Goal: Entertainment & Leisure: Consume media (video, audio)

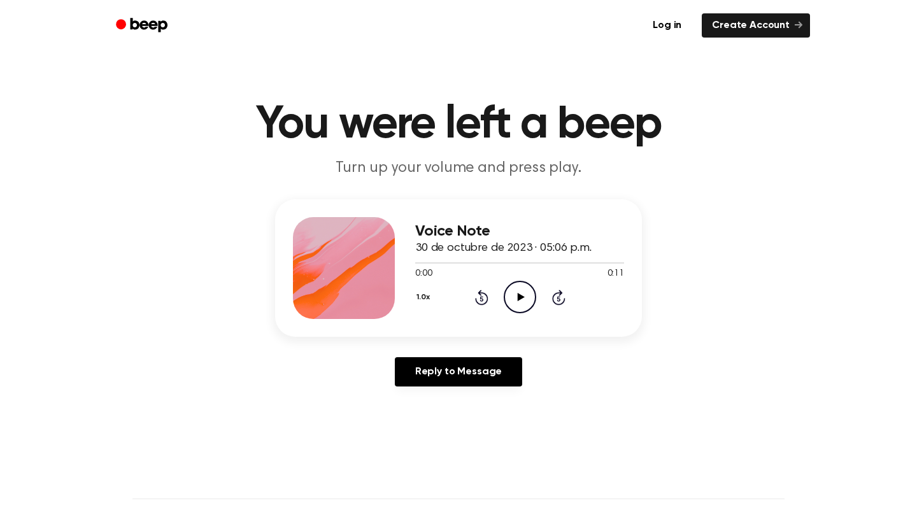
click at [526, 309] on icon "Play Audio" at bounding box center [520, 297] width 32 height 32
click at [504, 290] on icon "Pause Audio" at bounding box center [520, 297] width 32 height 32
click at [429, 259] on div at bounding box center [519, 262] width 209 height 10
drag, startPoint x: 429, startPoint y: 259, endPoint x: 397, endPoint y: 264, distance: 32.1
click at [397, 264] on div "Voice Note 30 de octubre de 2023 · 05:06 p.m. 0:00 0:11 Your browser does not s…" at bounding box center [458, 268] width 367 height 138
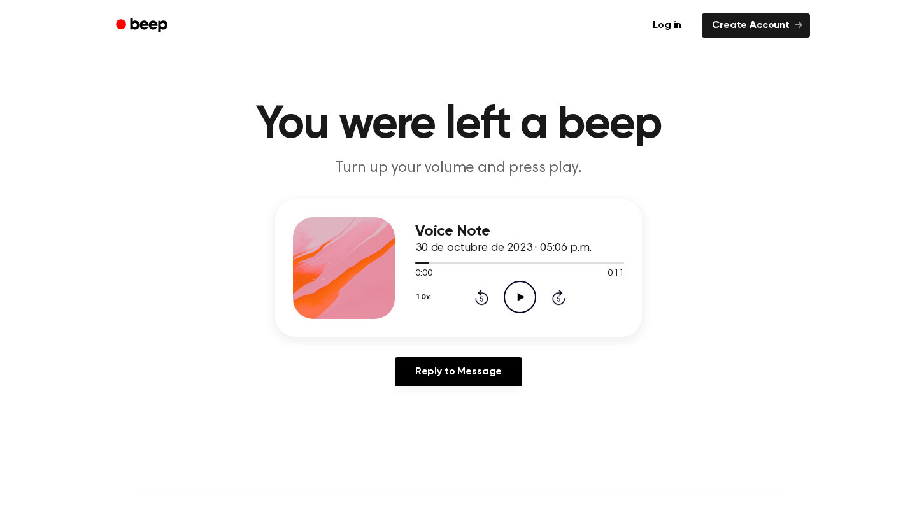
click at [523, 286] on icon "Play Audio" at bounding box center [520, 297] width 32 height 32
click at [524, 288] on icon "Pause Audio" at bounding box center [520, 297] width 32 height 32
click at [710, 129] on h1 "You were left a beep" at bounding box center [458, 125] width 652 height 46
click at [528, 291] on icon "Play Audio" at bounding box center [520, 297] width 32 height 32
click at [528, 291] on icon "Pause Audio" at bounding box center [520, 297] width 32 height 32
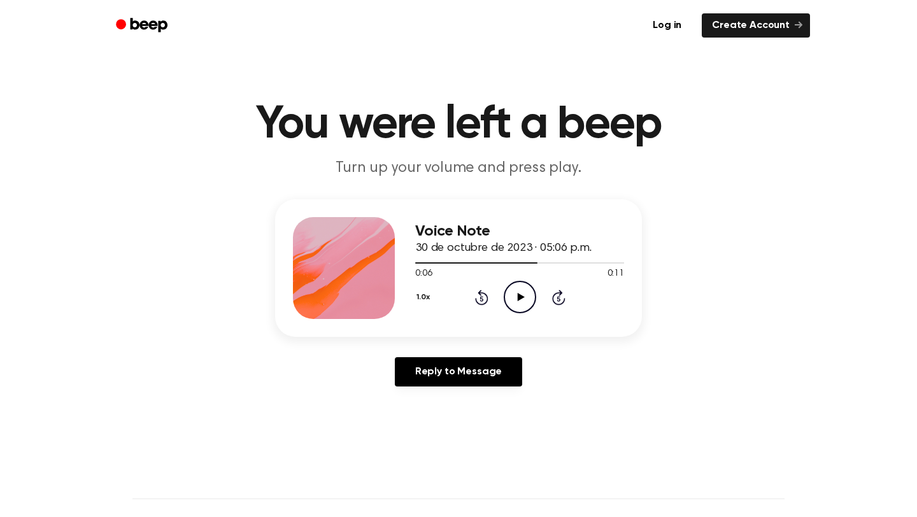
click at [432, 268] on div "0:06 0:11" at bounding box center [519, 273] width 209 height 13
click at [427, 268] on span "0:06" at bounding box center [423, 273] width 17 height 13
click at [422, 262] on div at bounding box center [476, 262] width 122 height 1
click at [500, 301] on div "1.0x Rewind 5 seconds Play Audio Skip 5 seconds" at bounding box center [519, 297] width 209 height 32
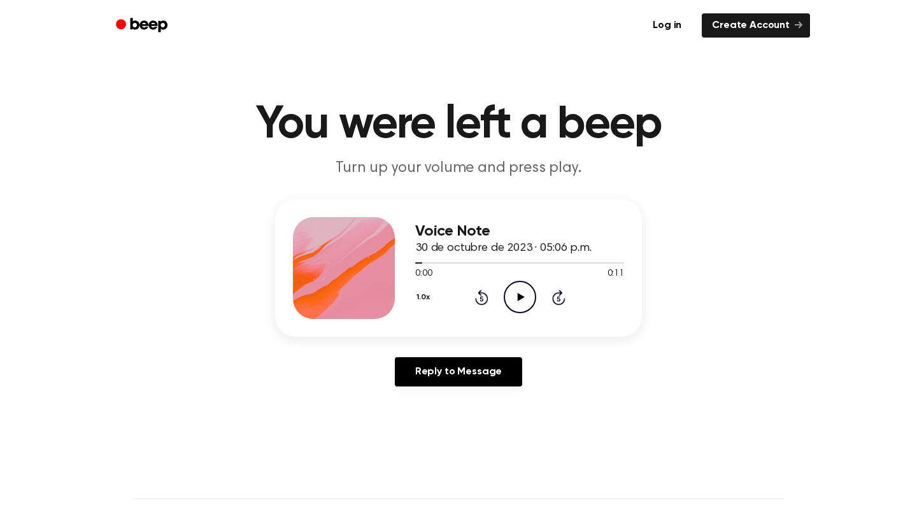
click at [535, 286] on icon "Play Audio" at bounding box center [520, 297] width 32 height 32
click at [489, 258] on div at bounding box center [519, 262] width 209 height 10
click at [521, 289] on icon "Play Audio" at bounding box center [520, 297] width 32 height 32
click at [526, 284] on icon "Pause Audio" at bounding box center [520, 297] width 32 height 32
click at [523, 262] on div at bounding box center [507, 262] width 184 height 1
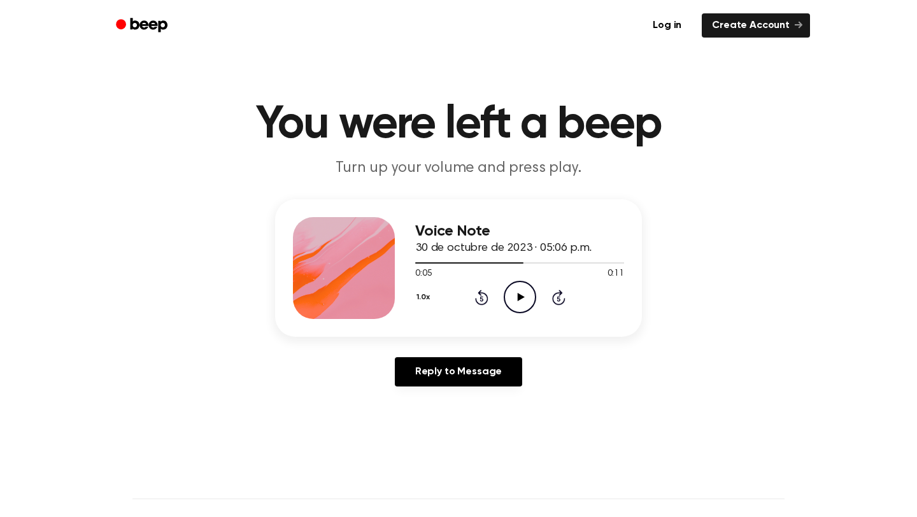
click at [510, 306] on icon "Play Audio" at bounding box center [520, 297] width 32 height 32
click at [509, 272] on div "0:08 0:11" at bounding box center [519, 273] width 209 height 13
click at [498, 253] on span "30 de octubre de 2023 · 05:06 p.m." at bounding box center [503, 248] width 176 height 11
click at [500, 264] on div at bounding box center [519, 262] width 209 height 10
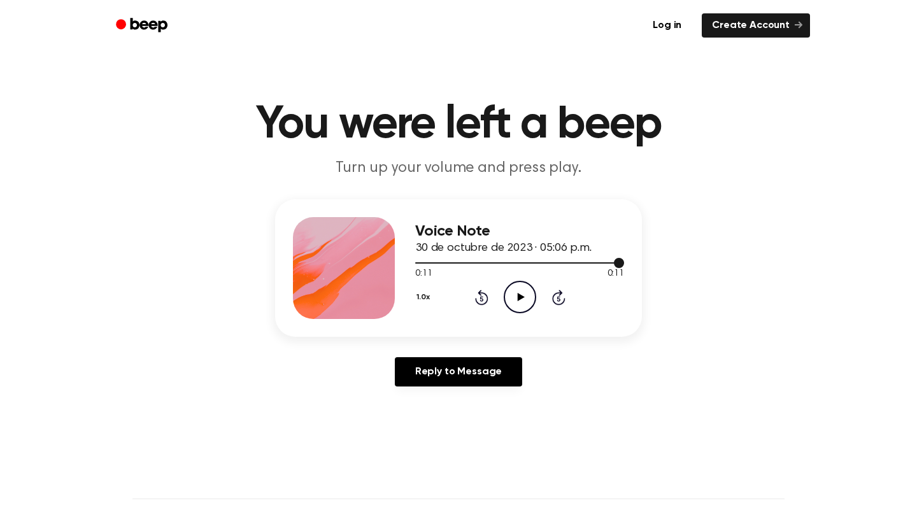
click at [505, 258] on div at bounding box center [519, 262] width 209 height 10
click at [518, 293] on icon "Play Audio" at bounding box center [520, 297] width 32 height 32
click at [518, 292] on icon "Pause Audio" at bounding box center [520, 297] width 32 height 32
click at [519, 285] on icon "Play Audio" at bounding box center [520, 297] width 32 height 32
click at [430, 260] on div at bounding box center [519, 262] width 209 height 10
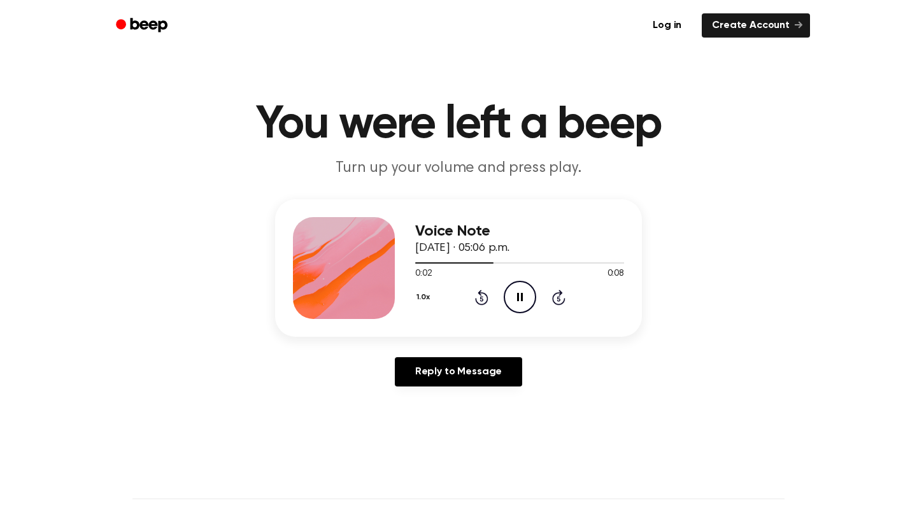
click at [522, 297] on icon "Pause Audio" at bounding box center [520, 297] width 32 height 32
click at [442, 263] on div at bounding box center [456, 262] width 83 height 1
click at [505, 291] on circle at bounding box center [519, 296] width 31 height 31
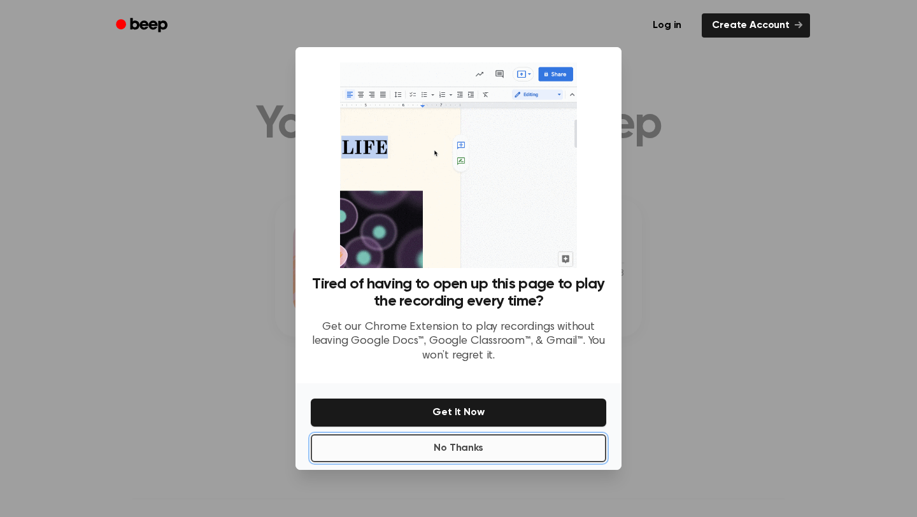
click at [462, 456] on button "No Thanks" at bounding box center [458, 448] width 295 height 28
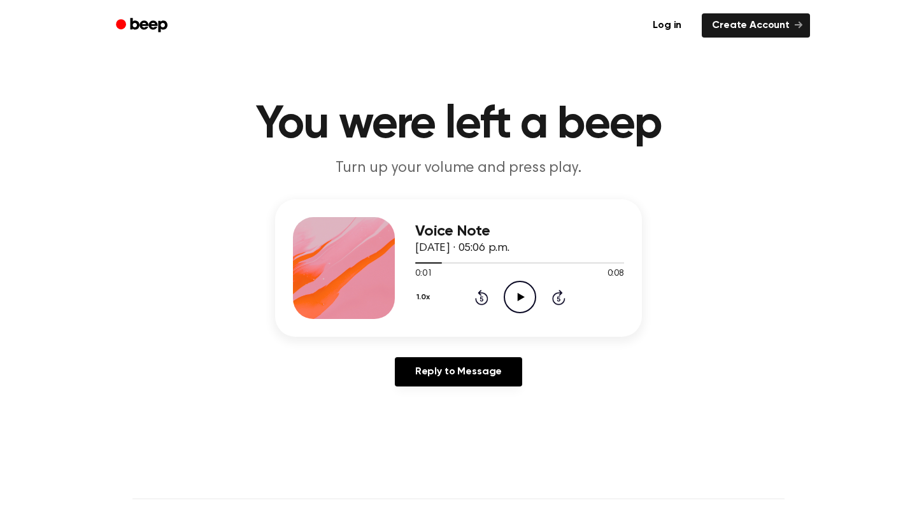
click at [510, 297] on icon "Play Audio" at bounding box center [520, 297] width 32 height 32
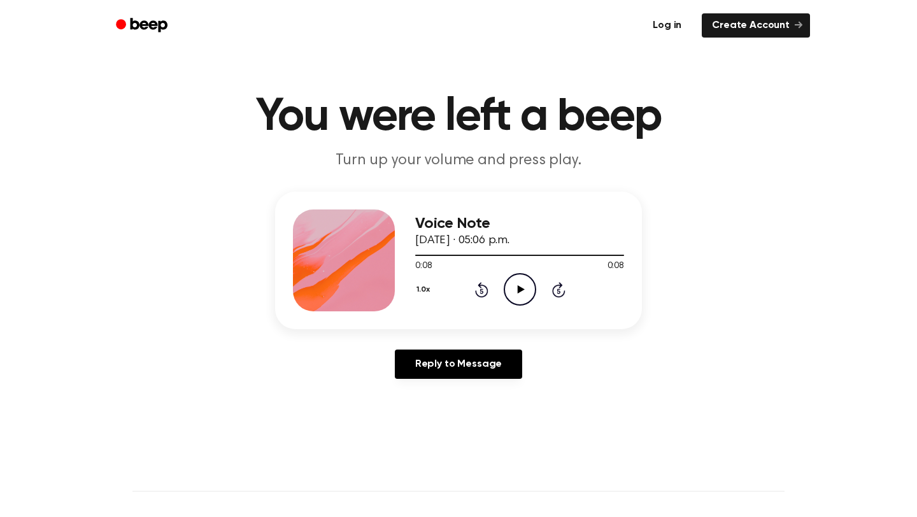
scroll to position [10, 0]
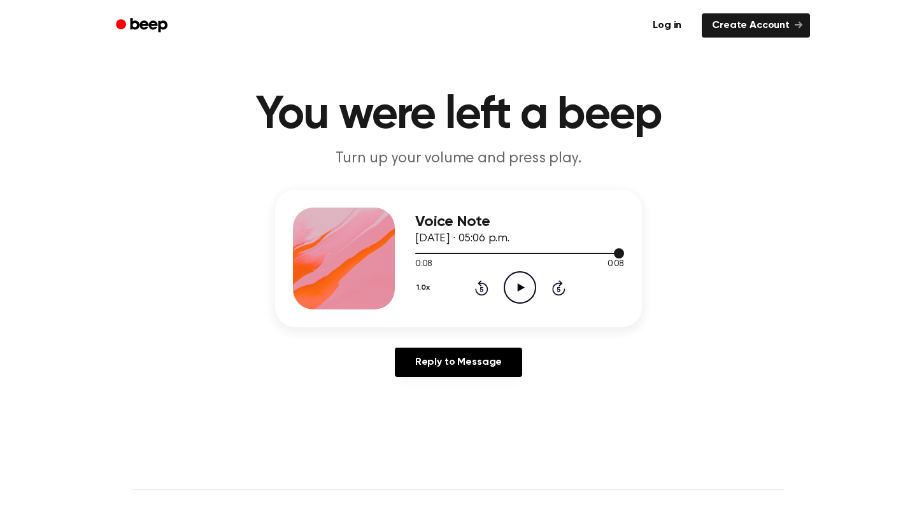
click at [421, 256] on div at bounding box center [519, 253] width 209 height 10
click at [497, 277] on div "1.0x Rewind 5 seconds Play Audio Skip 5 seconds" at bounding box center [519, 287] width 209 height 32
click at [520, 283] on icon "Play Audio" at bounding box center [520, 287] width 32 height 32
click at [519, 283] on icon "Pause Audio" at bounding box center [520, 287] width 32 height 32
click at [525, 279] on icon "Play Audio" at bounding box center [520, 287] width 32 height 32
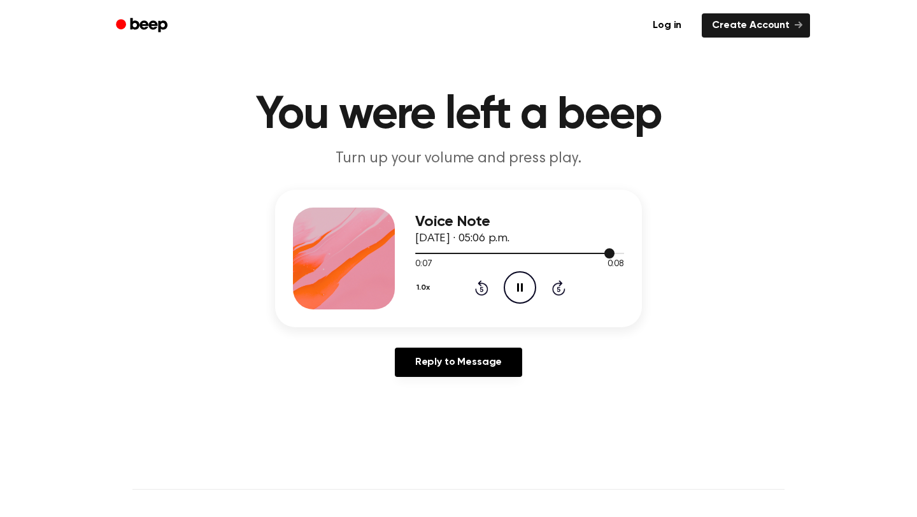
click at [446, 251] on div at bounding box center [519, 253] width 209 height 10
click at [518, 292] on icon "Pause Audio" at bounding box center [520, 287] width 32 height 32
click at [462, 259] on div "0:05 0:08" at bounding box center [519, 264] width 209 height 13
click at [462, 244] on span "30 de octubre de 2023 · 05:06 p.m." at bounding box center [462, 238] width 94 height 11
click at [462, 248] on div at bounding box center [519, 253] width 209 height 10
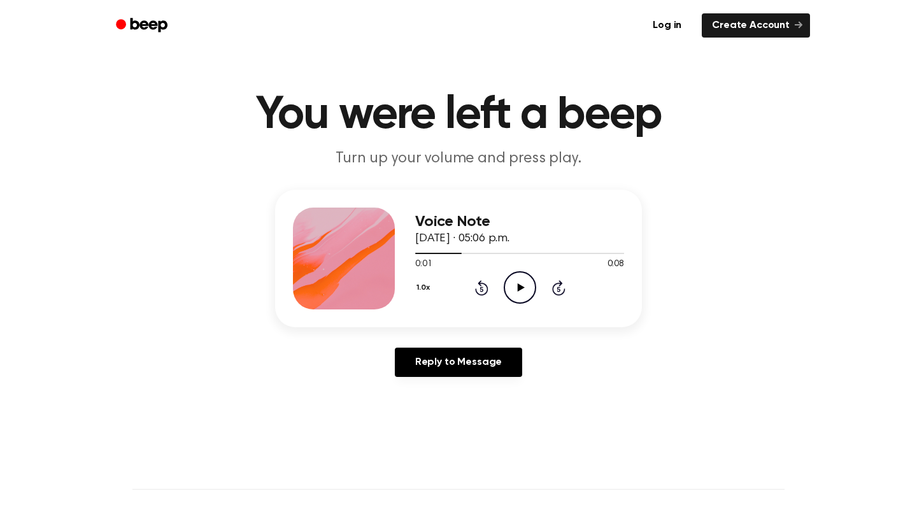
click at [518, 274] on icon "Play Audio" at bounding box center [520, 287] width 32 height 32
click at [520, 279] on icon "Pause Audio" at bounding box center [520, 287] width 32 height 32
click at [529, 277] on icon "Play Audio" at bounding box center [520, 287] width 32 height 32
click at [465, 249] on div at bounding box center [519, 253] width 209 height 10
click at [518, 286] on icon at bounding box center [520, 287] width 6 height 8
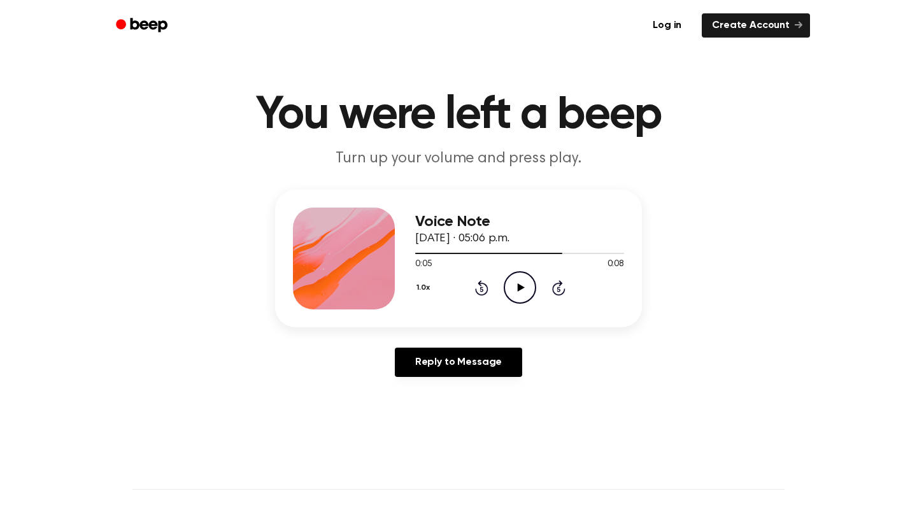
click at [523, 292] on icon "Play Audio" at bounding box center [520, 287] width 32 height 32
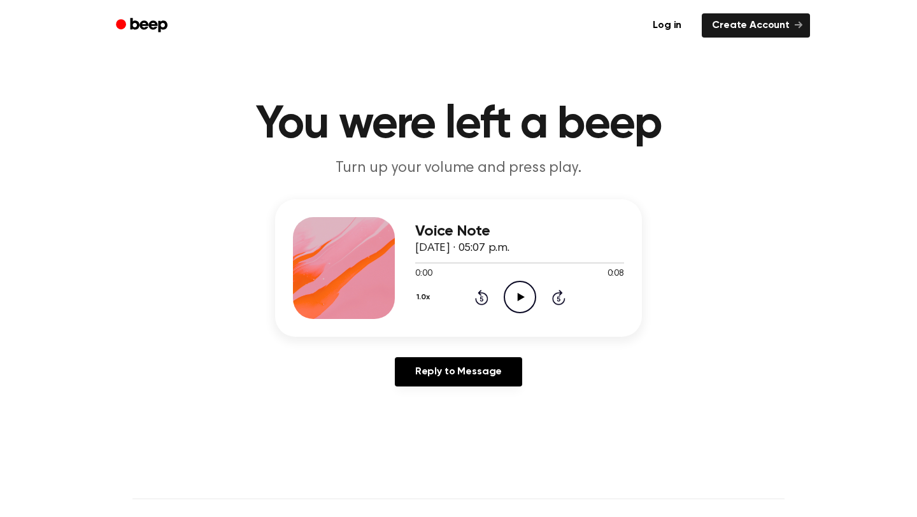
click at [511, 297] on icon "Play Audio" at bounding box center [520, 297] width 32 height 32
click at [511, 297] on icon "Pause Audio" at bounding box center [520, 297] width 32 height 32
click at [425, 260] on div at bounding box center [519, 262] width 209 height 10
click at [516, 299] on icon "Play Audio" at bounding box center [520, 297] width 32 height 32
click at [516, 299] on icon "Pause Audio" at bounding box center [520, 297] width 32 height 32
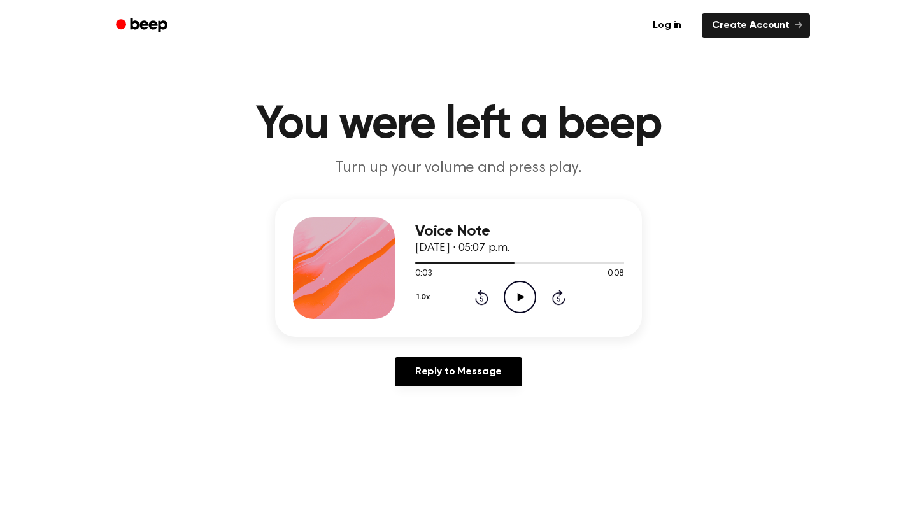
click at [533, 287] on icon "Play Audio" at bounding box center [520, 297] width 32 height 32
click at [529, 299] on icon "Play Audio" at bounding box center [520, 297] width 32 height 32
click at [530, 299] on icon "Pause Audio" at bounding box center [520, 297] width 32 height 32
click at [515, 299] on icon "Play Audio" at bounding box center [520, 297] width 32 height 32
click at [421, 261] on div at bounding box center [519, 262] width 209 height 10
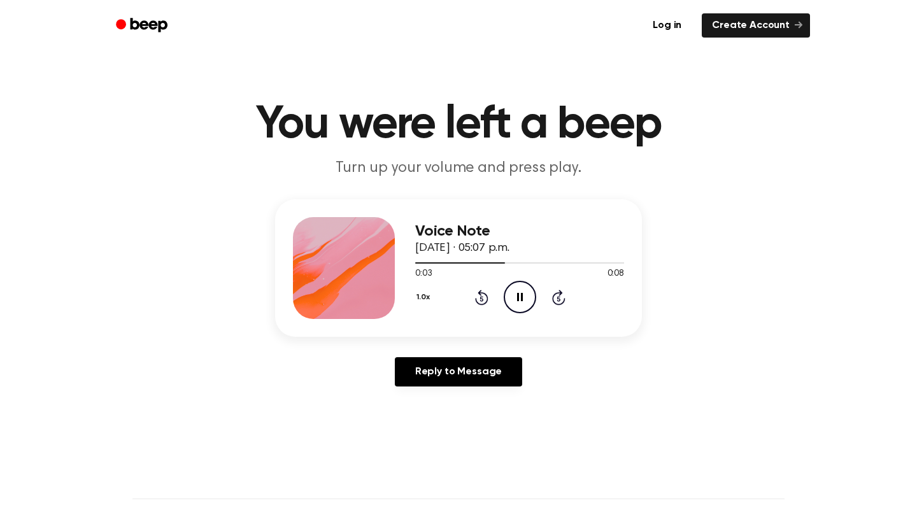
click at [511, 302] on icon "Pause Audio" at bounding box center [520, 297] width 32 height 32
click at [516, 301] on icon "Play Audio" at bounding box center [520, 297] width 32 height 32
click at [529, 257] on div "Voice Note 30 de octubre de 2023 · 05:07 p.m." at bounding box center [519, 240] width 209 height 34
click at [529, 266] on div at bounding box center [519, 262] width 209 height 10
click at [525, 292] on icon "Play Audio" at bounding box center [520, 297] width 32 height 32
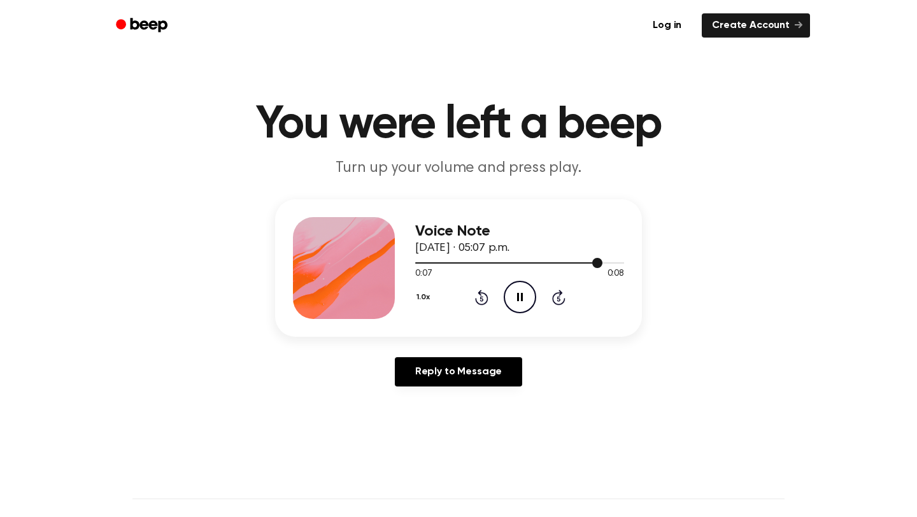
click at [509, 262] on div at bounding box center [508, 262] width 187 height 1
click at [522, 298] on icon at bounding box center [520, 297] width 6 height 8
click at [530, 304] on icon "Play Audio" at bounding box center [520, 297] width 32 height 32
click at [530, 304] on icon "Pause Audio" at bounding box center [520, 297] width 32 height 32
click at [523, 294] on icon "Play Audio" at bounding box center [520, 297] width 32 height 32
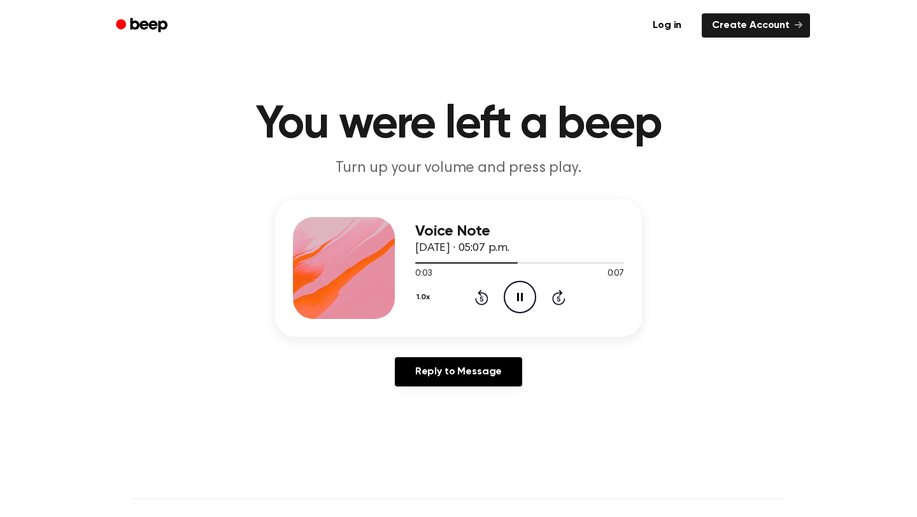
click at [523, 294] on icon "Pause Audio" at bounding box center [520, 297] width 32 height 32
click at [513, 285] on icon "Play Audio" at bounding box center [520, 297] width 32 height 32
click at [493, 264] on div at bounding box center [496, 262] width 162 height 1
click at [520, 288] on icon "Pause Audio" at bounding box center [520, 297] width 32 height 32
click at [514, 297] on icon "Play Audio" at bounding box center [520, 297] width 32 height 32
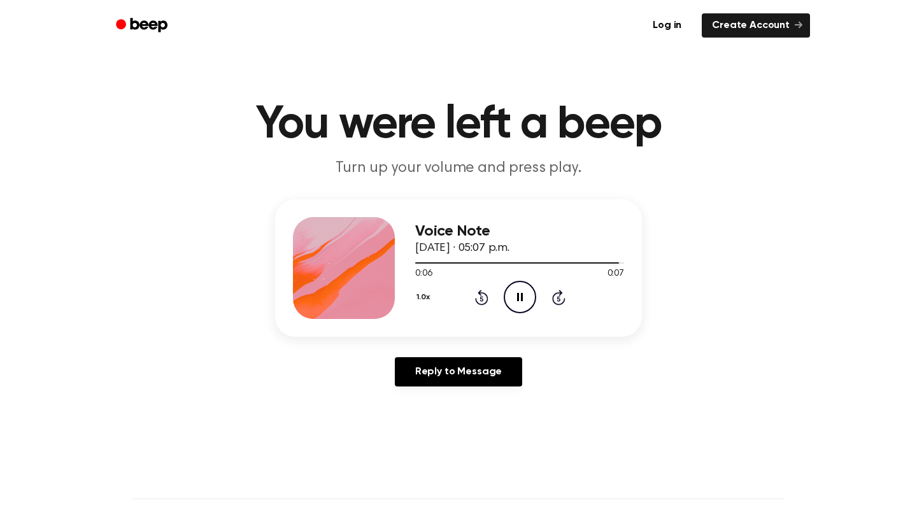
click at [514, 297] on icon "Pause Audio" at bounding box center [520, 297] width 32 height 32
click at [531, 300] on icon "Play Audio" at bounding box center [520, 297] width 32 height 32
click at [530, 293] on icon "Play Audio" at bounding box center [520, 297] width 32 height 32
click at [428, 304] on button "1.0x" at bounding box center [424, 297] width 19 height 22
click at [425, 299] on button "1.0x" at bounding box center [424, 297] width 19 height 22
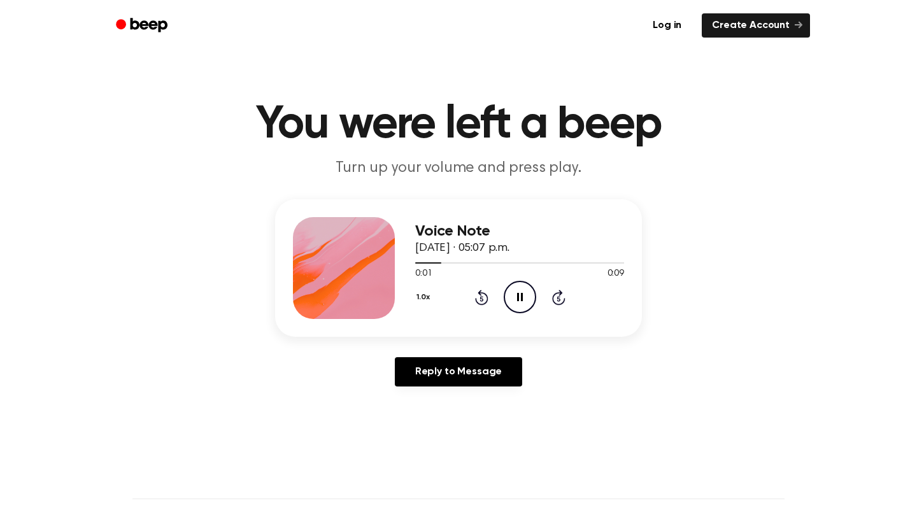
click at [425, 299] on button "1.0x" at bounding box center [424, 297] width 19 height 22
click at [442, 358] on div "0.8x" at bounding box center [439, 351] width 49 height 24
click at [518, 294] on icon at bounding box center [520, 297] width 6 height 8
click at [530, 293] on icon "Play Audio" at bounding box center [520, 297] width 32 height 32
click at [487, 261] on div at bounding box center [519, 262] width 209 height 10
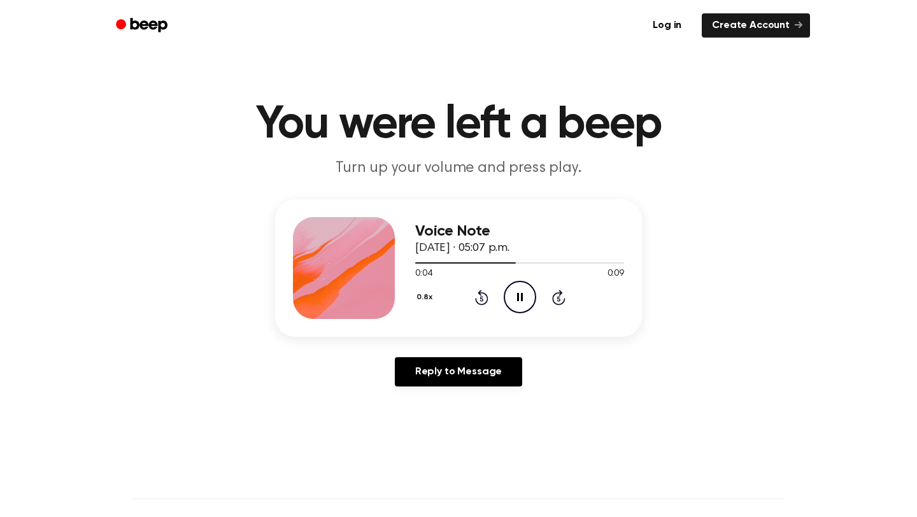
click at [514, 292] on icon "Pause Audio" at bounding box center [520, 297] width 32 height 32
click at [512, 291] on icon "Play Audio" at bounding box center [520, 297] width 32 height 32
click at [506, 251] on span "30 de octubre de 2023 · 05:07 p.m." at bounding box center [462, 248] width 94 height 11
click at [506, 259] on div at bounding box center [519, 262] width 209 height 10
click at [485, 261] on div at bounding box center [519, 262] width 209 height 10
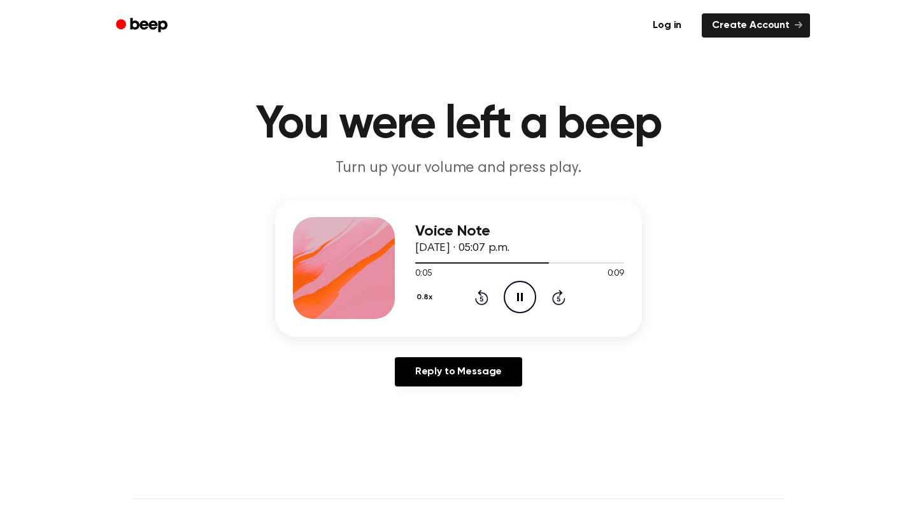
click at [519, 288] on icon "Pause Audio" at bounding box center [520, 297] width 32 height 32
click at [509, 299] on icon "Play Audio" at bounding box center [520, 297] width 32 height 32
click at [509, 299] on icon "Pause Audio" at bounding box center [520, 297] width 32 height 32
click at [516, 283] on icon "Play Audio" at bounding box center [520, 297] width 32 height 32
click at [547, 267] on div at bounding box center [519, 262] width 209 height 10
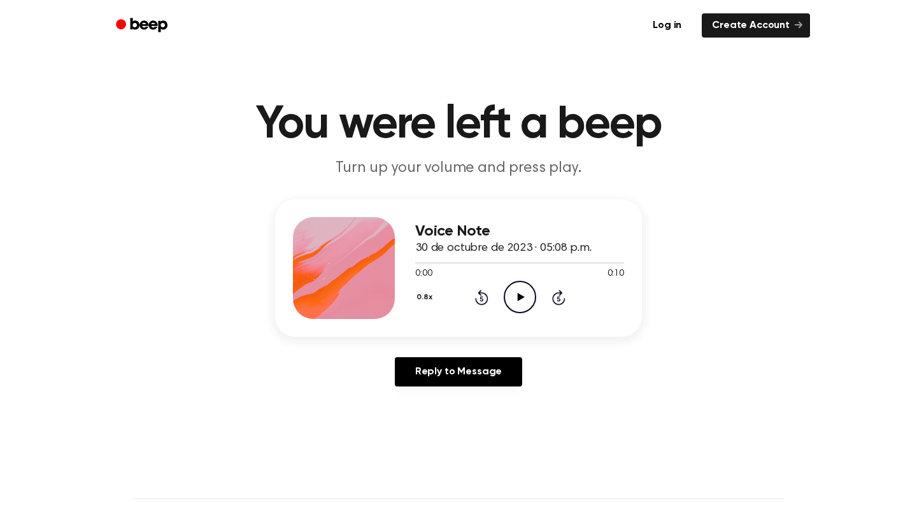
click at [516, 293] on icon "Play Audio" at bounding box center [520, 297] width 32 height 32
click at [507, 302] on icon "Pause Audio" at bounding box center [520, 297] width 32 height 32
click at [635, 75] on main "You were left a beep Turn up your volume and press play. Voice Note 30 de octub…" at bounding box center [458, 392] width 917 height 785
click at [486, 259] on div at bounding box center [519, 262] width 209 height 10
click at [518, 300] on icon "Play Audio" at bounding box center [520, 297] width 32 height 32
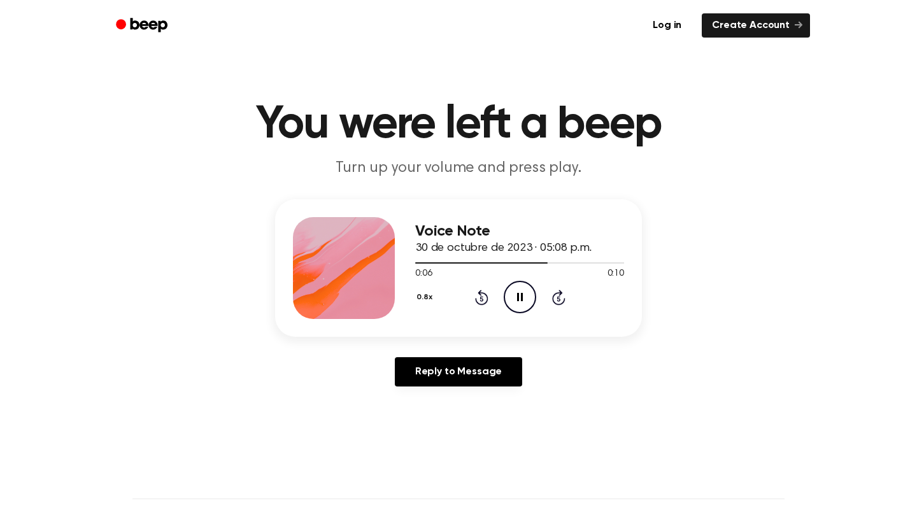
click at [518, 300] on icon "Pause Audio" at bounding box center [520, 297] width 32 height 32
click at [520, 296] on icon at bounding box center [520, 297] width 7 height 8
click at [520, 296] on icon at bounding box center [520, 297] width 6 height 8
click at [530, 262] on div at bounding box center [493, 262] width 156 height 1
click at [518, 285] on icon "Play Audio" at bounding box center [520, 297] width 32 height 32
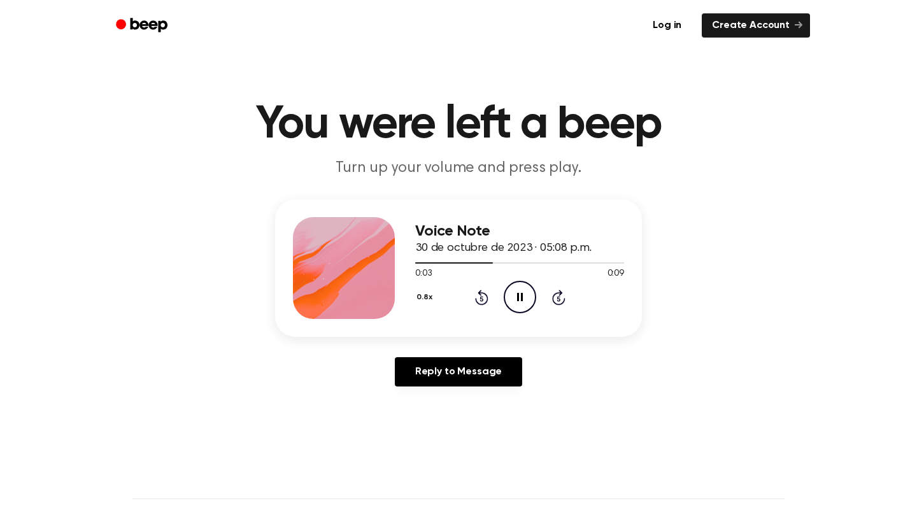
click at [512, 293] on icon "Pause Audio" at bounding box center [520, 297] width 32 height 32
click at [512, 300] on icon "Play Audio" at bounding box center [520, 297] width 32 height 32
click at [512, 300] on icon "Pause Audio" at bounding box center [520, 297] width 32 height 32
click at [443, 264] on div at bounding box center [519, 262] width 209 height 10
click at [512, 292] on icon "Play Audio" at bounding box center [520, 297] width 32 height 32
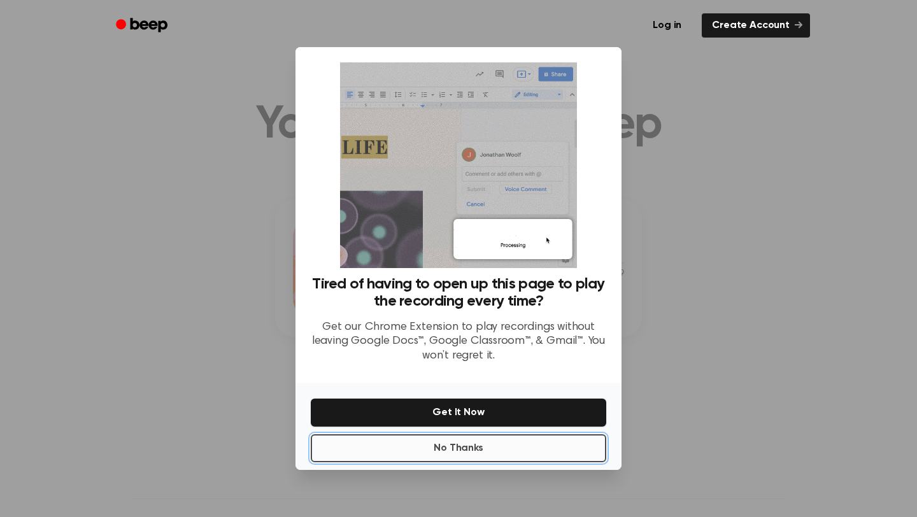
click at [498, 448] on button "No Thanks" at bounding box center [458, 448] width 295 height 28
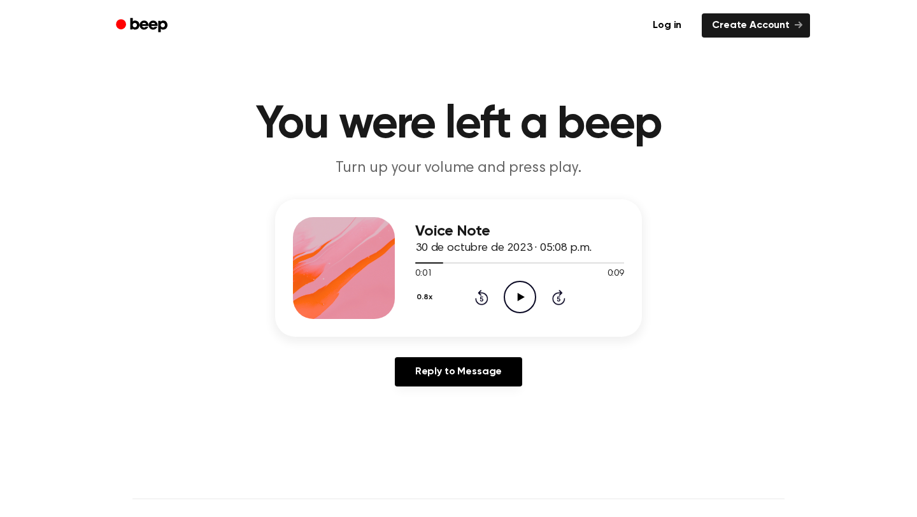
click at [527, 293] on icon "Play Audio" at bounding box center [520, 297] width 32 height 32
click at [527, 293] on icon "Pause Audio" at bounding box center [520, 297] width 32 height 32
click at [519, 295] on icon at bounding box center [520, 297] width 7 height 8
click at [560, 261] on div at bounding box center [519, 262] width 209 height 10
click at [512, 297] on icon "Play Audio" at bounding box center [520, 297] width 32 height 32
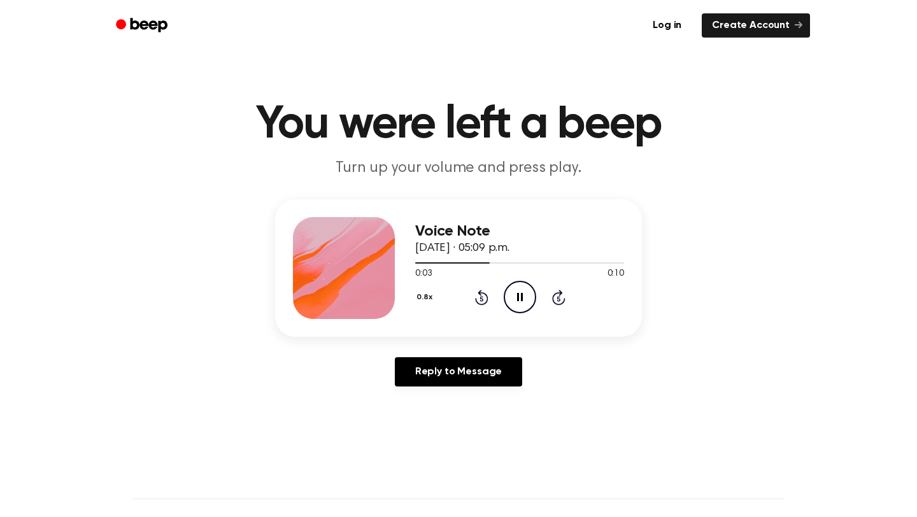
click at [512, 297] on icon "Pause Audio" at bounding box center [520, 297] width 32 height 32
click at [521, 298] on icon at bounding box center [520, 297] width 7 height 8
click at [521, 298] on icon at bounding box center [520, 297] width 6 height 8
click at [517, 306] on icon "Play Audio" at bounding box center [520, 297] width 32 height 32
click at [495, 260] on div at bounding box center [519, 262] width 209 height 10
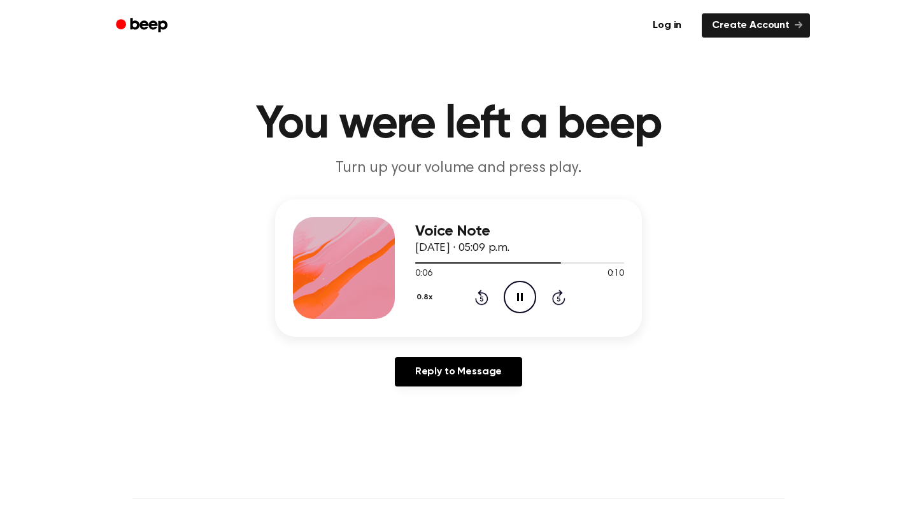
click at [528, 311] on icon "Pause Audio" at bounding box center [520, 297] width 32 height 32
click at [523, 292] on icon "Play Audio" at bounding box center [520, 297] width 32 height 32
click at [519, 299] on icon at bounding box center [520, 297] width 7 height 8
click at [522, 300] on icon at bounding box center [520, 297] width 6 height 8
click at [524, 307] on icon "Play Audio" at bounding box center [520, 297] width 32 height 32
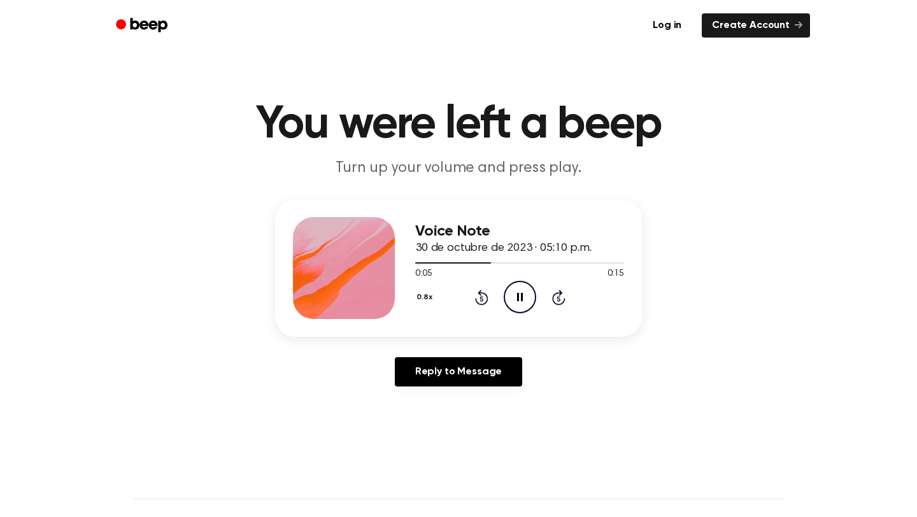
click at [524, 307] on icon "Pause Audio" at bounding box center [520, 297] width 32 height 32
click at [534, 284] on icon "Play Audio" at bounding box center [520, 297] width 32 height 32
click at [498, 258] on div at bounding box center [519, 262] width 209 height 10
click at [530, 300] on icon "Play Audio" at bounding box center [520, 297] width 32 height 32
click at [530, 300] on icon "Pause Audio" at bounding box center [520, 297] width 32 height 32
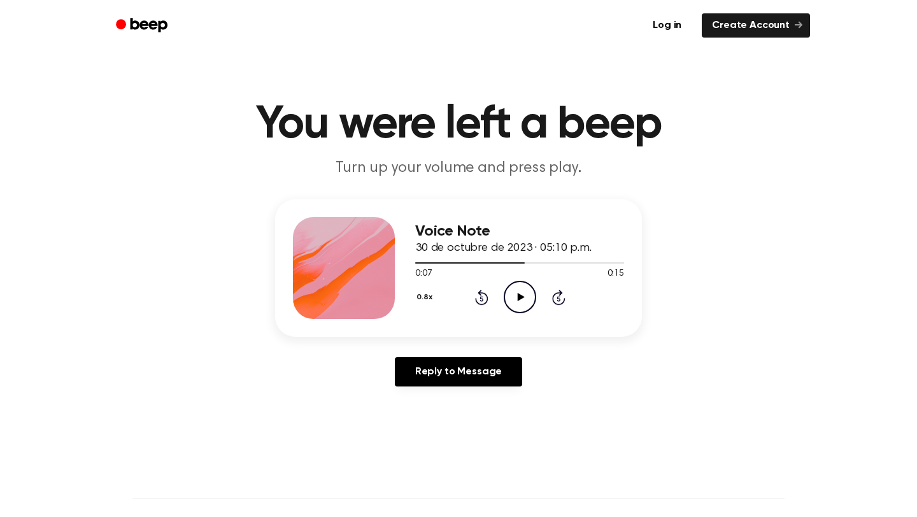
click at [525, 297] on icon "Play Audio" at bounding box center [520, 297] width 32 height 32
click at [525, 297] on icon "Pause Audio" at bounding box center [520, 297] width 32 height 32
click at [538, 261] on span at bounding box center [540, 263] width 10 height 10
drag, startPoint x: 538, startPoint y: 261, endPoint x: 526, endPoint y: 263, distance: 12.2
click at [526, 263] on div at bounding box center [519, 262] width 209 height 10
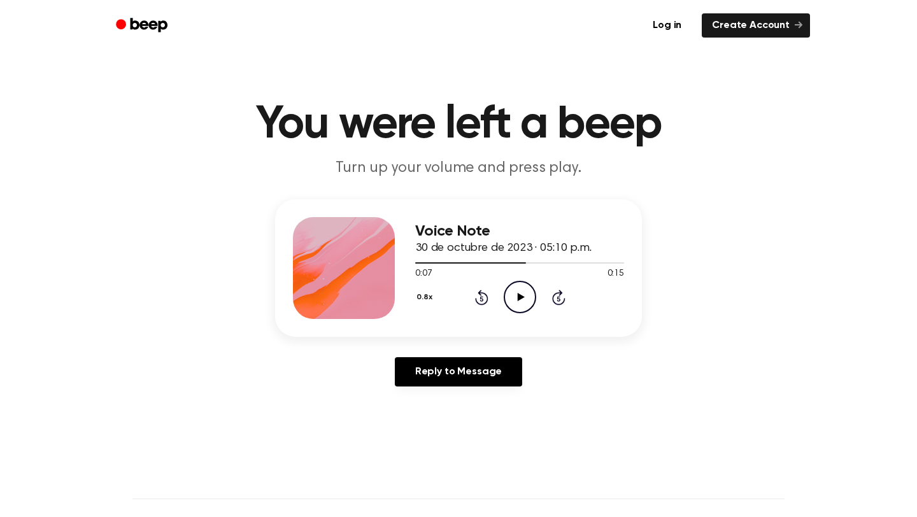
click at [522, 321] on div "Voice Note 30 de octubre de 2023 · 05:10 p.m. 0:07 0:15 Your browser does not s…" at bounding box center [458, 268] width 367 height 138
click at [518, 295] on icon at bounding box center [520, 297] width 7 height 8
click at [519, 297] on icon "Pause Audio" at bounding box center [520, 297] width 32 height 32
click at [522, 299] on icon "Play Audio" at bounding box center [520, 297] width 32 height 32
click at [523, 297] on icon "Pause Audio" at bounding box center [520, 297] width 32 height 32
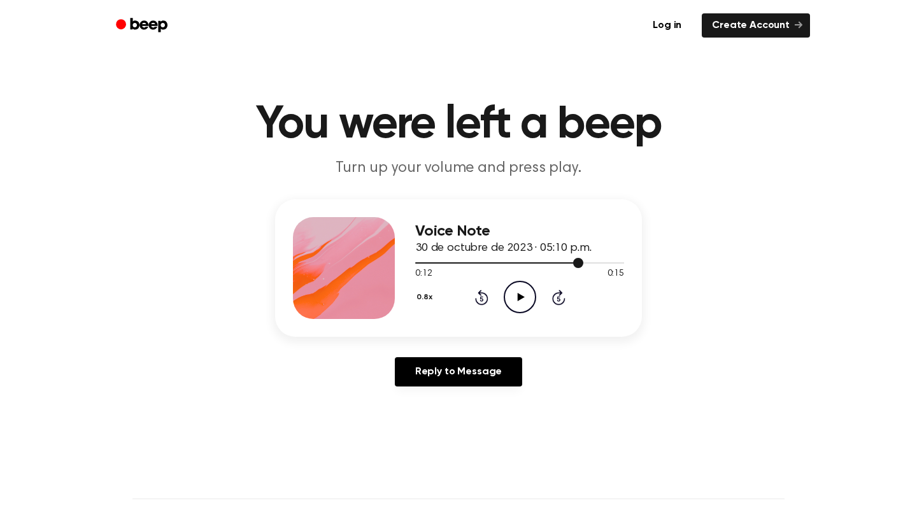
click at [563, 260] on div at bounding box center [519, 262] width 209 height 10
click at [520, 299] on icon at bounding box center [520, 297] width 7 height 8
click at [520, 297] on icon at bounding box center [520, 297] width 7 height 8
click at [556, 260] on div at bounding box center [519, 262] width 209 height 10
click at [525, 299] on icon "Pause Audio" at bounding box center [520, 297] width 32 height 32
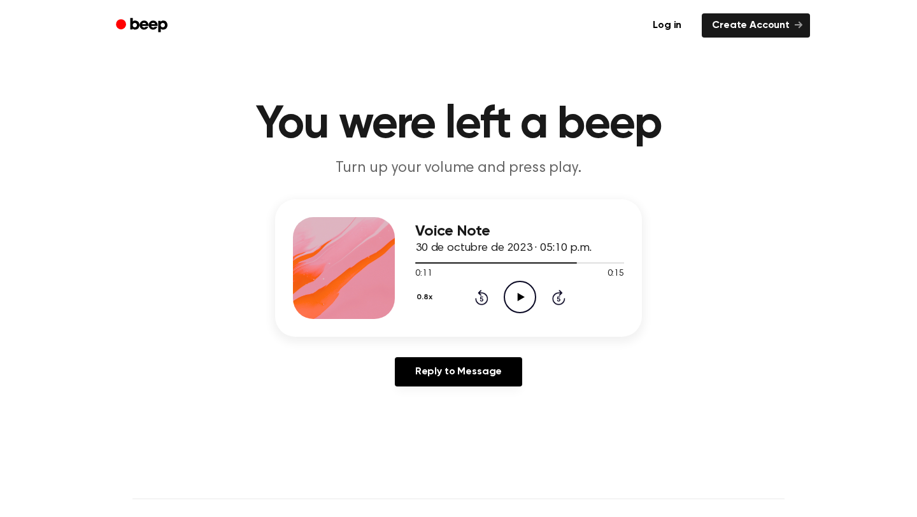
click at [521, 292] on icon "Play Audio" at bounding box center [520, 297] width 32 height 32
click at [521, 293] on icon at bounding box center [520, 297] width 6 height 8
click at [521, 300] on icon "Play Audio" at bounding box center [520, 297] width 32 height 32
click at [523, 304] on icon "Pause Audio" at bounding box center [520, 297] width 32 height 32
click at [514, 300] on icon "Play Audio" at bounding box center [520, 297] width 32 height 32
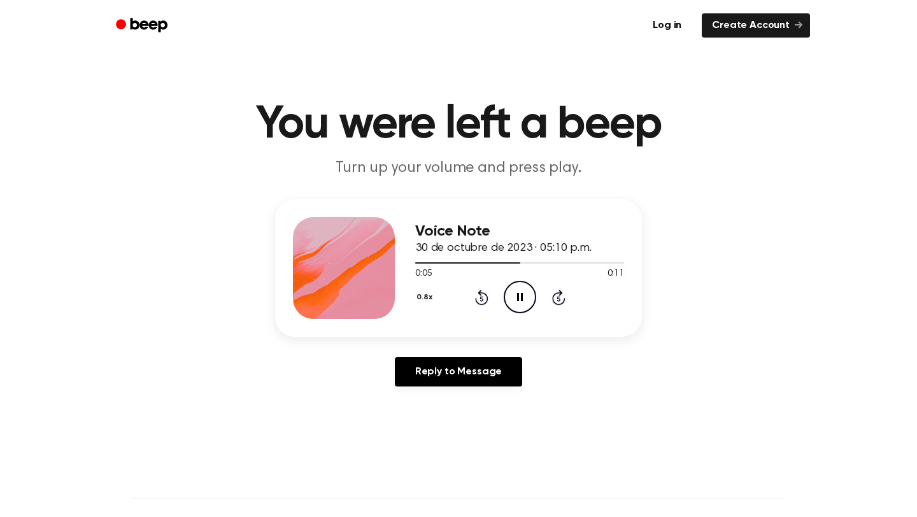
click at [514, 301] on icon "Pause Audio" at bounding box center [520, 297] width 32 height 32
click at [542, 300] on div "0.8x Rewind 5 seconds Play Audio Skip 5 seconds" at bounding box center [519, 297] width 209 height 32
click at [520, 300] on icon "Play Audio" at bounding box center [520, 297] width 32 height 32
click at [511, 264] on div at bounding box center [519, 262] width 209 height 10
click at [514, 307] on icon "Pause Audio" at bounding box center [520, 297] width 32 height 32
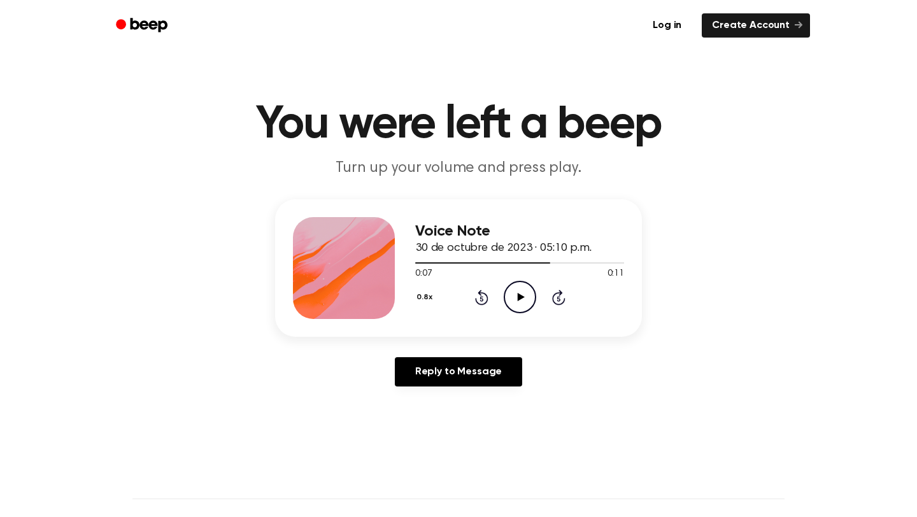
click at [525, 295] on icon "Play Audio" at bounding box center [520, 297] width 32 height 32
click at [540, 255] on div "Voice Note 30 de octubre de 2023 · 05:10 p.m." at bounding box center [519, 240] width 209 height 34
click at [540, 258] on div at bounding box center [519, 262] width 209 height 10
click at [560, 260] on div at bounding box center [519, 262] width 209 height 10
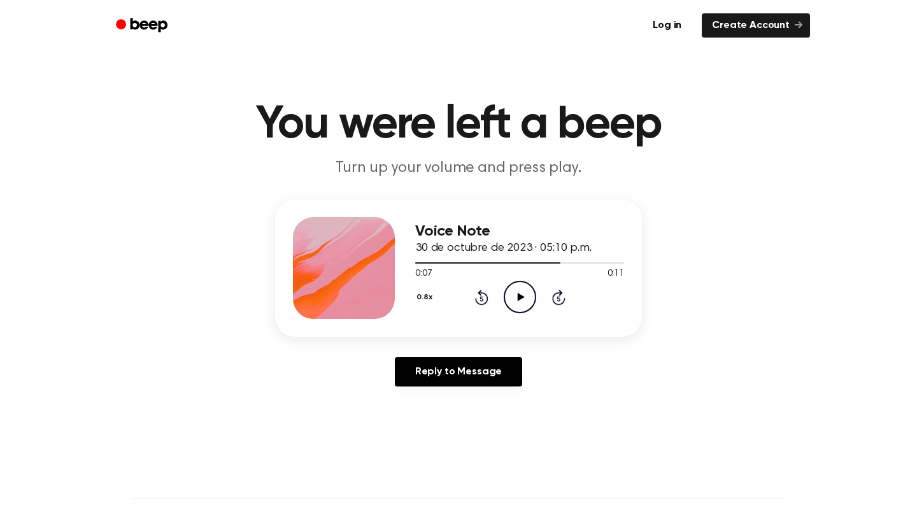
click at [521, 281] on circle at bounding box center [519, 296] width 31 height 31
click at [519, 300] on icon "Pause Audio" at bounding box center [520, 297] width 32 height 32
click at [519, 293] on icon "Play Audio" at bounding box center [520, 297] width 32 height 32
click at [586, 269] on div "0:10 0:11" at bounding box center [519, 273] width 209 height 13
click at [572, 263] on div at bounding box center [519, 262] width 209 height 1
